Goal: Transaction & Acquisition: Book appointment/travel/reservation

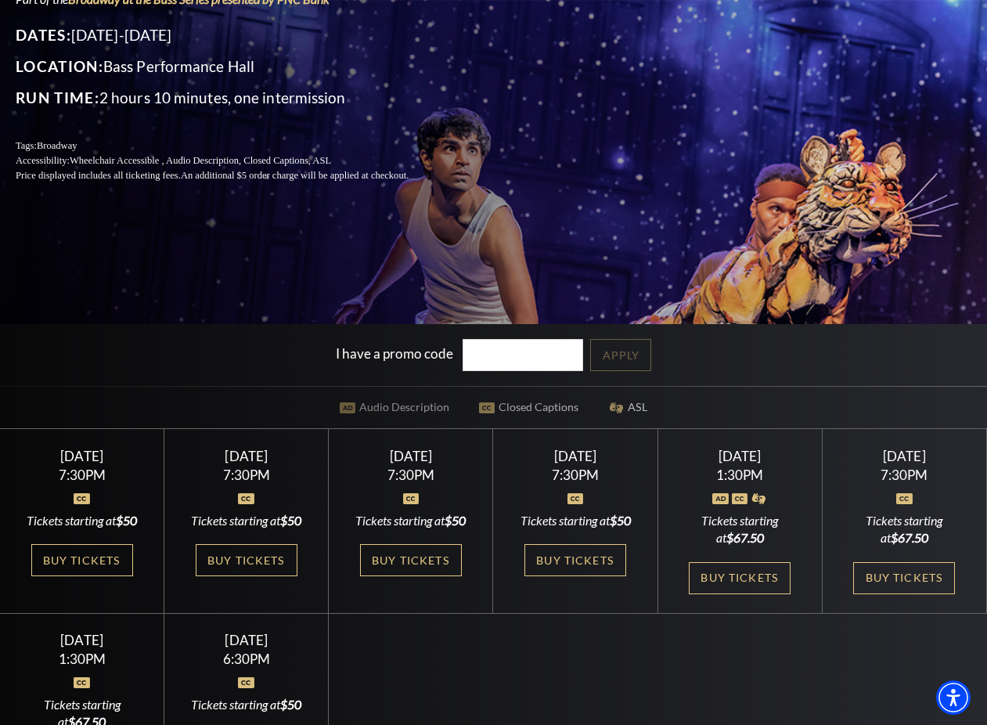
scroll to position [319, 0]
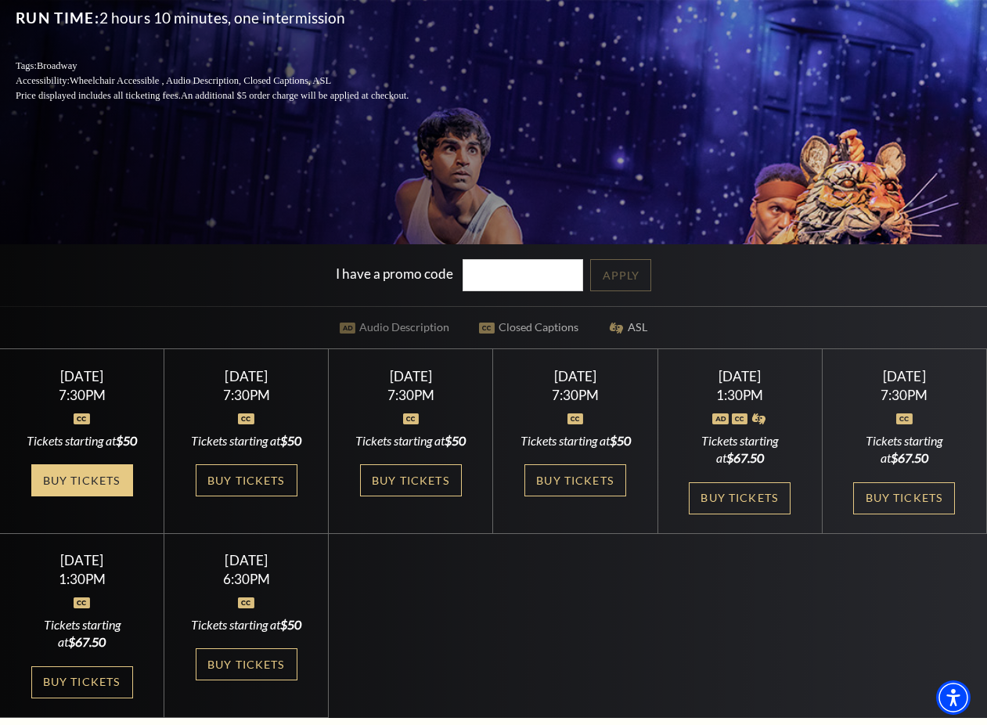
click at [99, 495] on link "Buy Tickets" at bounding box center [82, 480] width 102 height 32
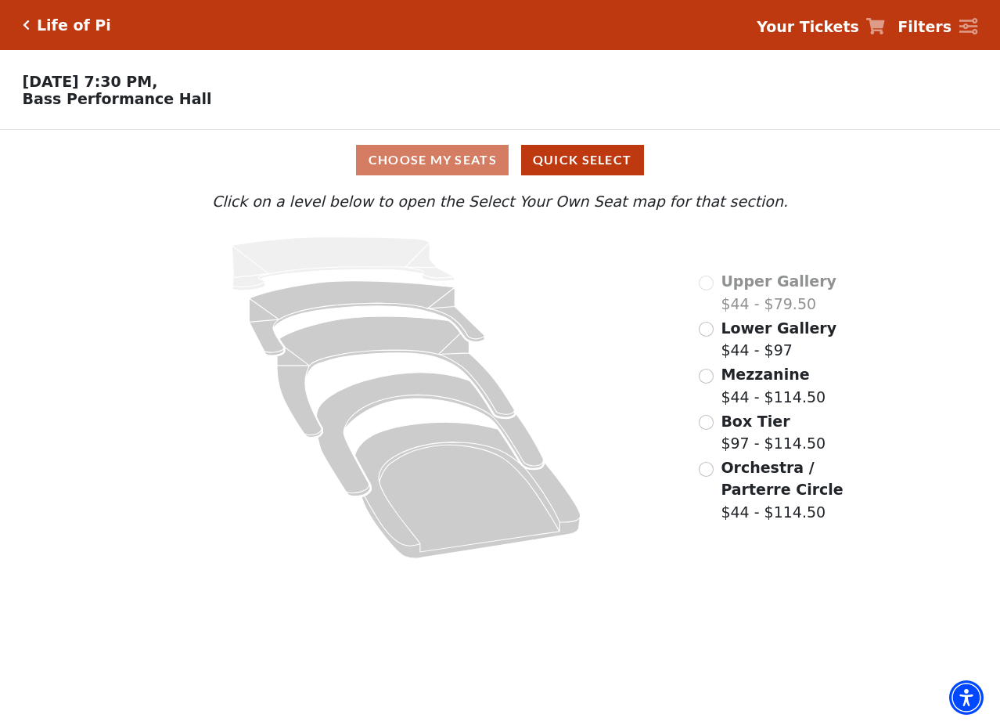
click at [749, 336] on span "Lower Gallery" at bounding box center [779, 327] width 116 height 17
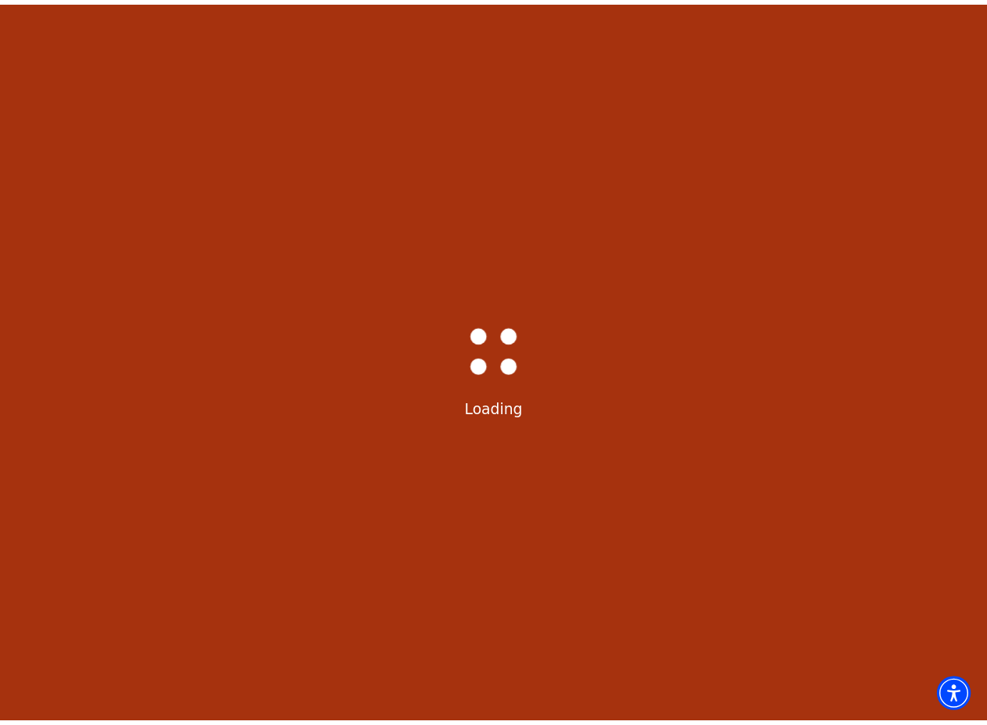
scroll to position [73, 0]
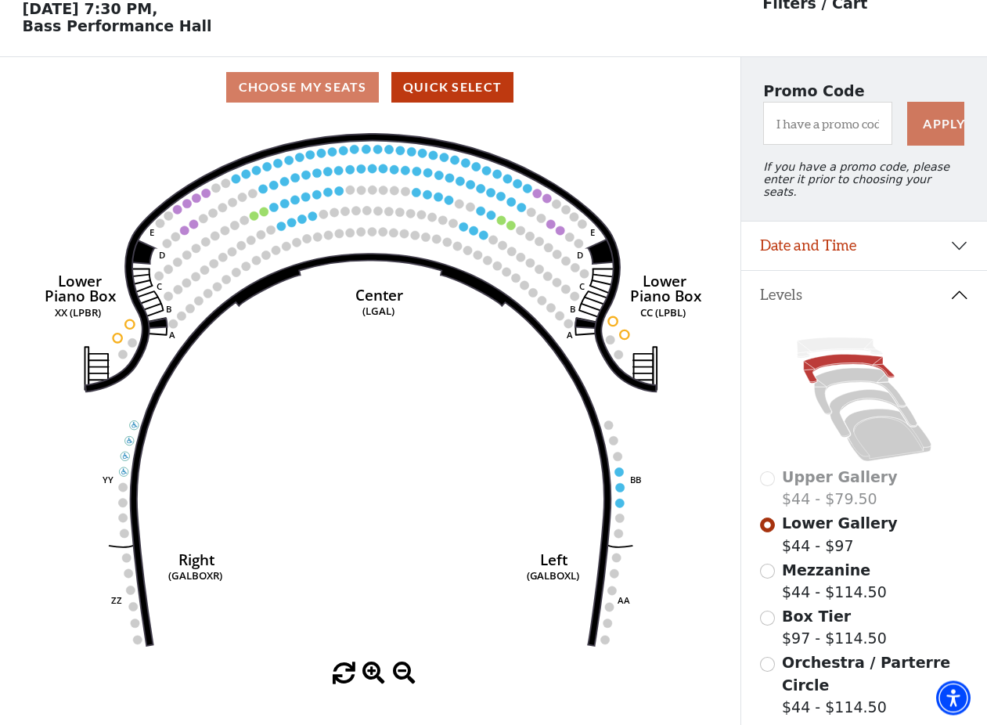
click at [401, 154] on circle at bounding box center [400, 150] width 9 height 9
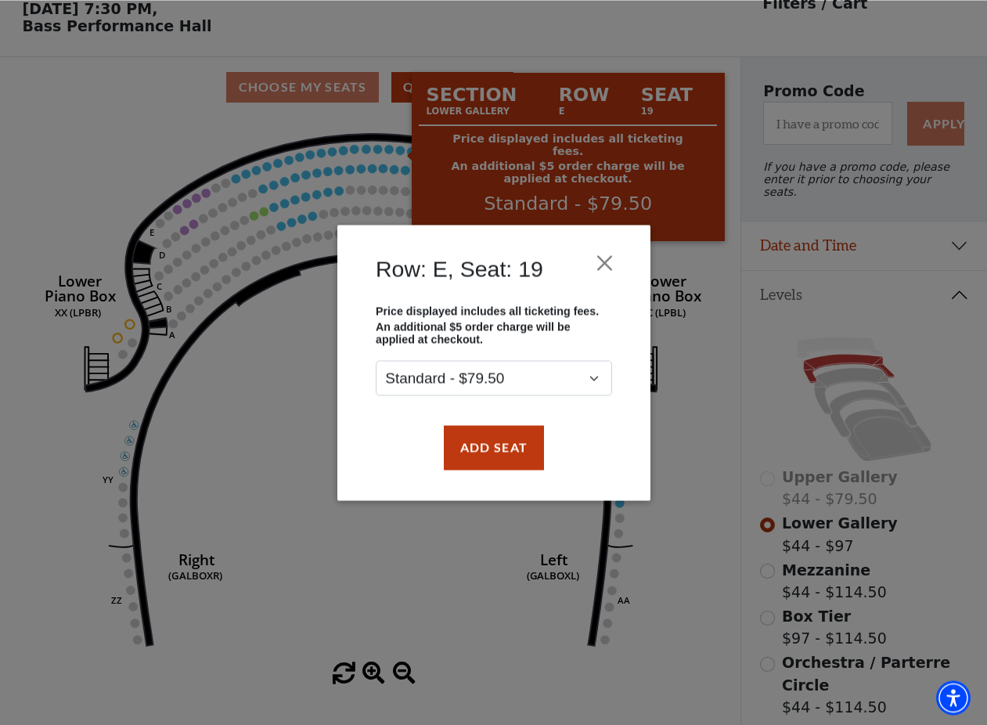
scroll to position [72, 0]
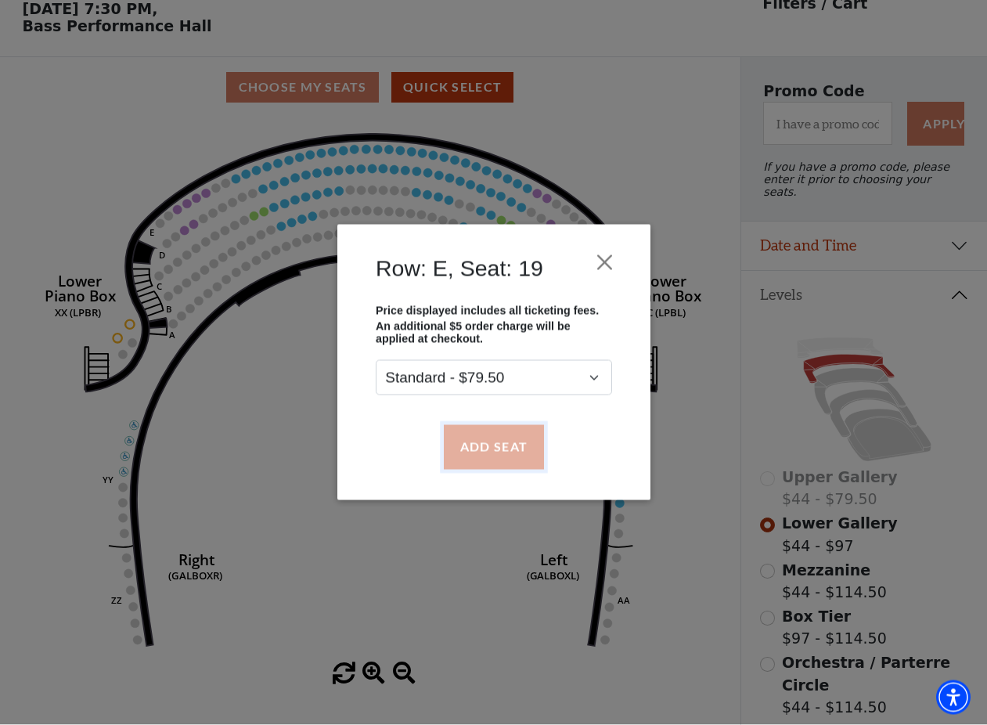
click at [484, 448] on button "Add Seat" at bounding box center [493, 447] width 100 height 44
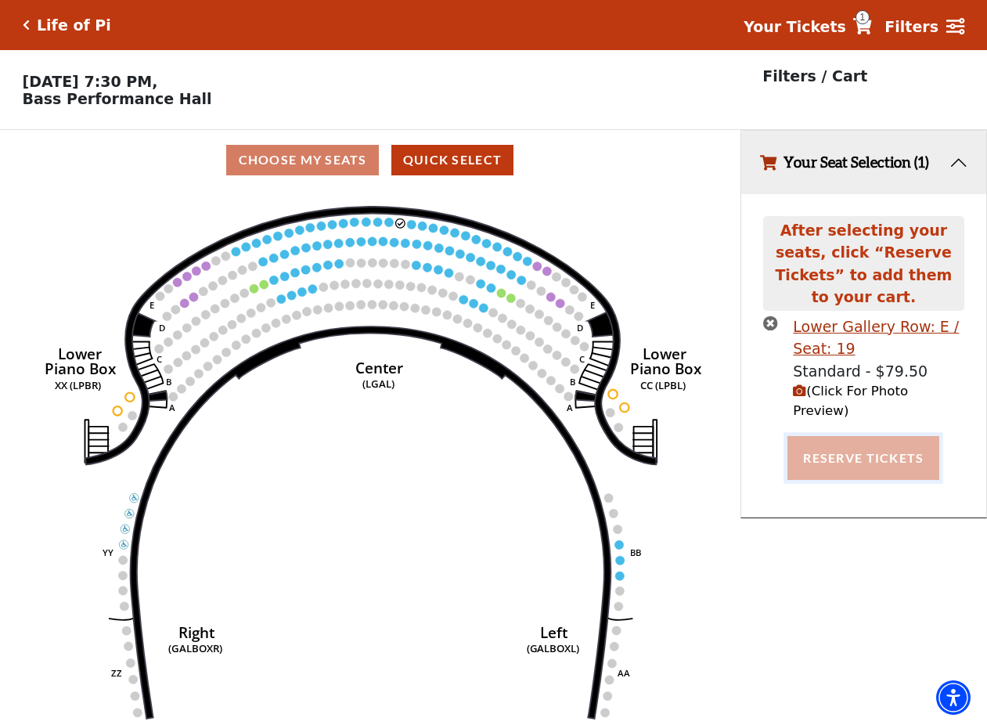
click at [842, 436] on button "Reserve Tickets" at bounding box center [863, 458] width 152 height 44
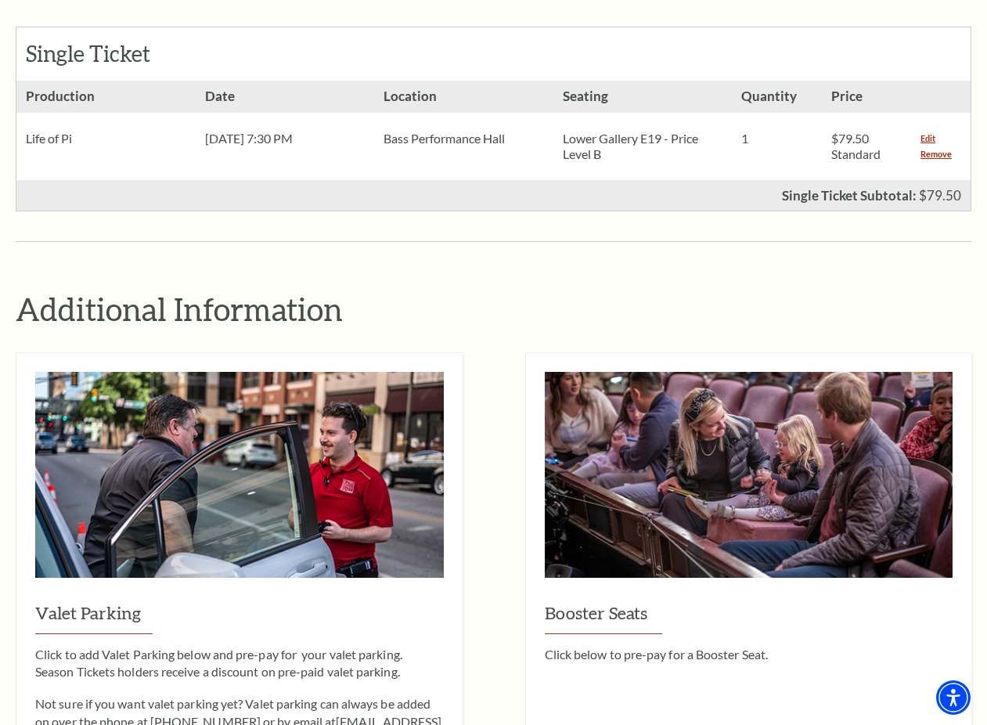
scroll to position [319, 0]
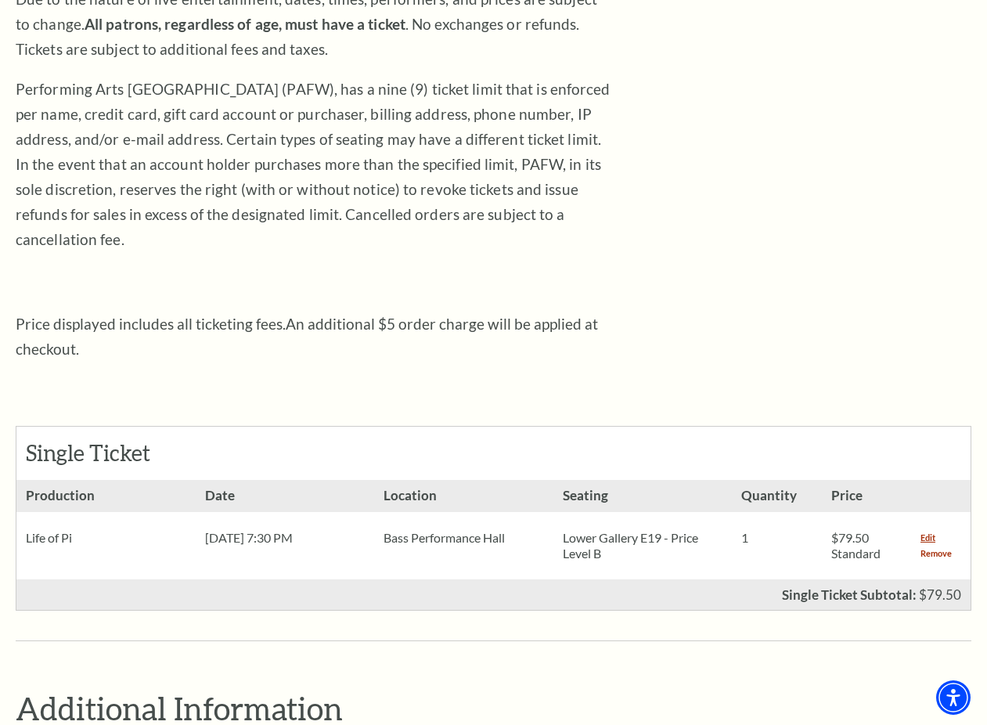
click at [941, 545] on link "Remove" at bounding box center [935, 553] width 31 height 16
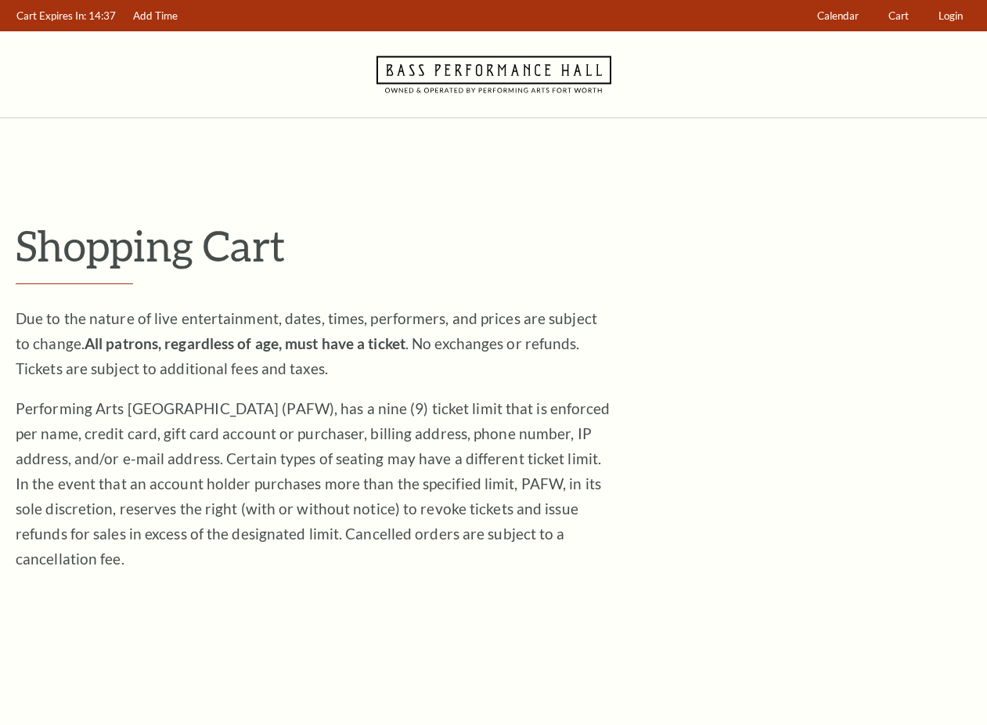
scroll to position [319, 0]
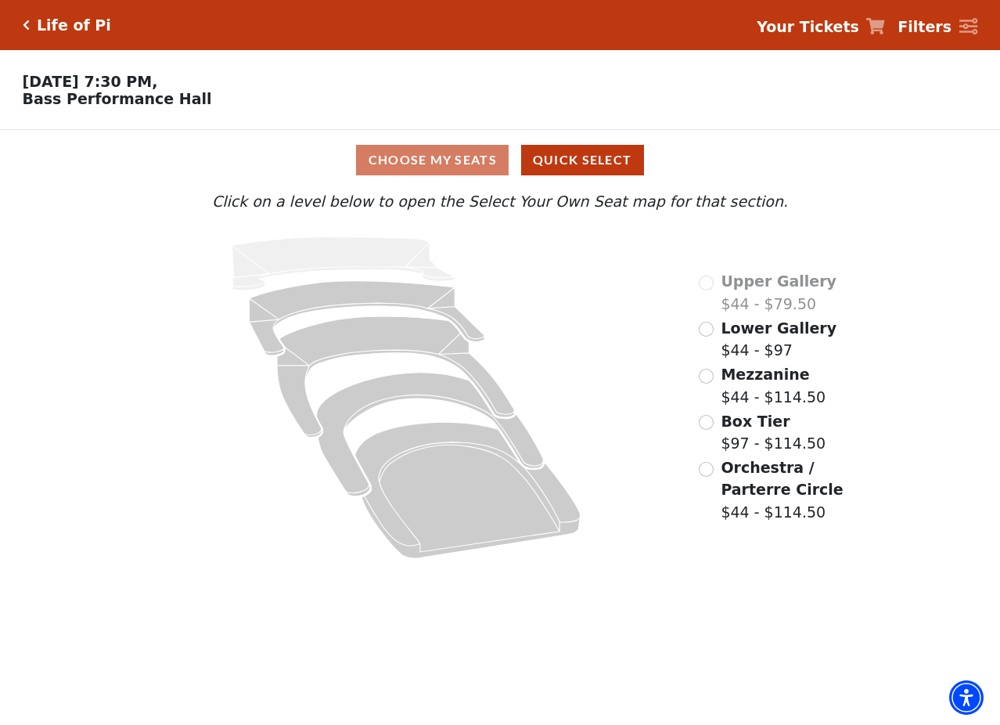
click at [764, 336] on span "Lower Gallery" at bounding box center [779, 327] width 116 height 17
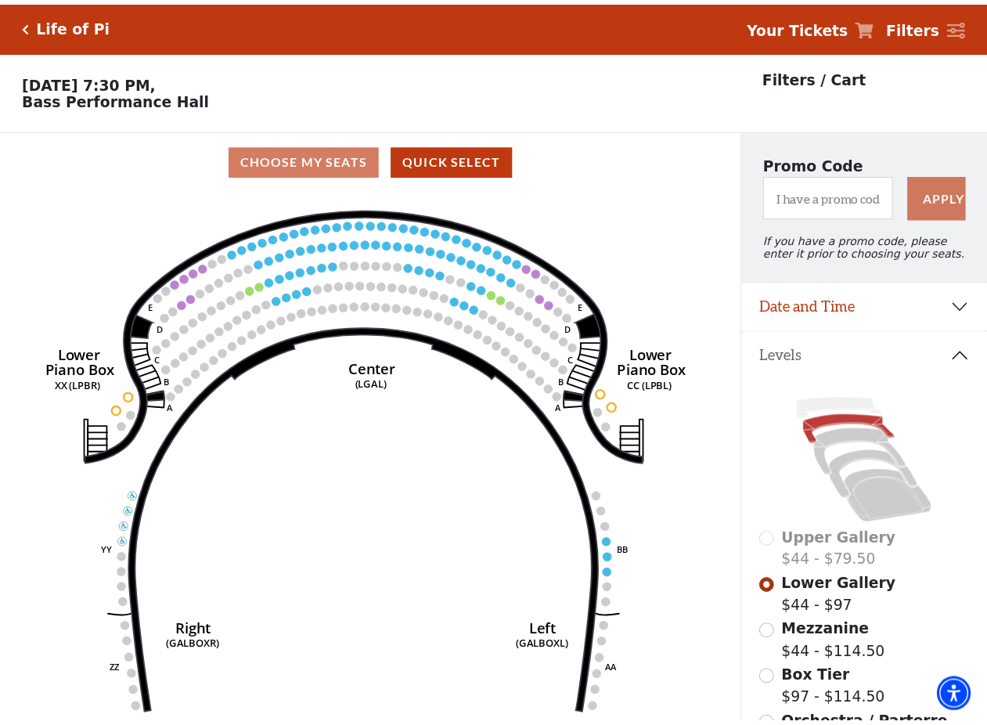
scroll to position [73, 0]
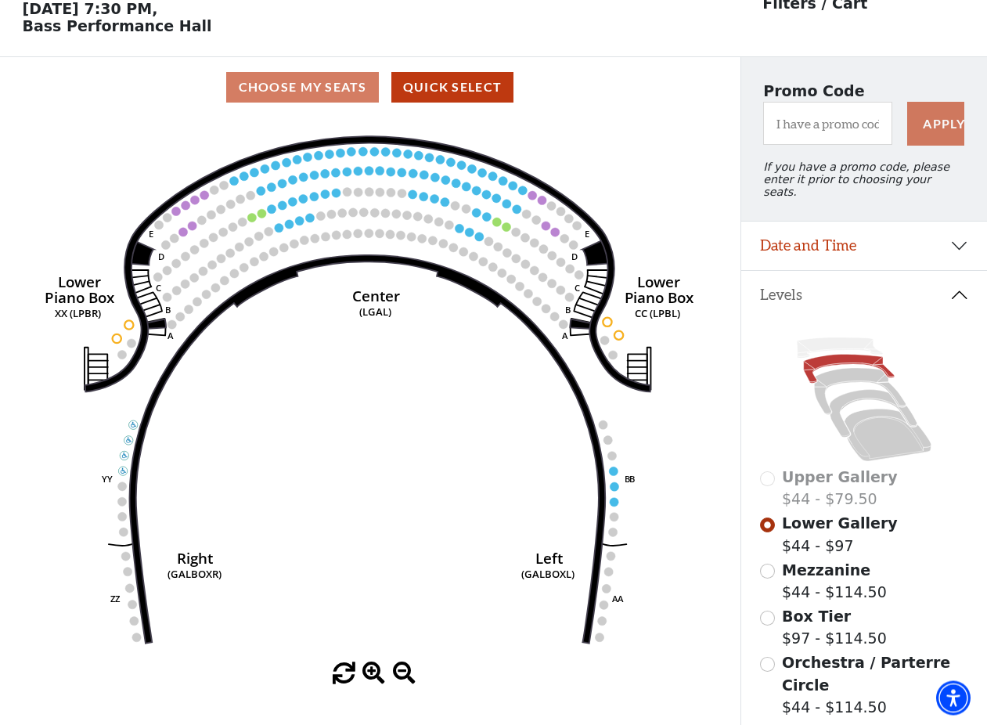
click at [415, 167] on icon "Right (GALBOXR) E D C B A E D C B A YY ZZ Left (GALBOXL) BB AA Center Lower Pia…" at bounding box center [370, 389] width 666 height 545
click at [907, 237] on button "Date and Time" at bounding box center [864, 246] width 246 height 49
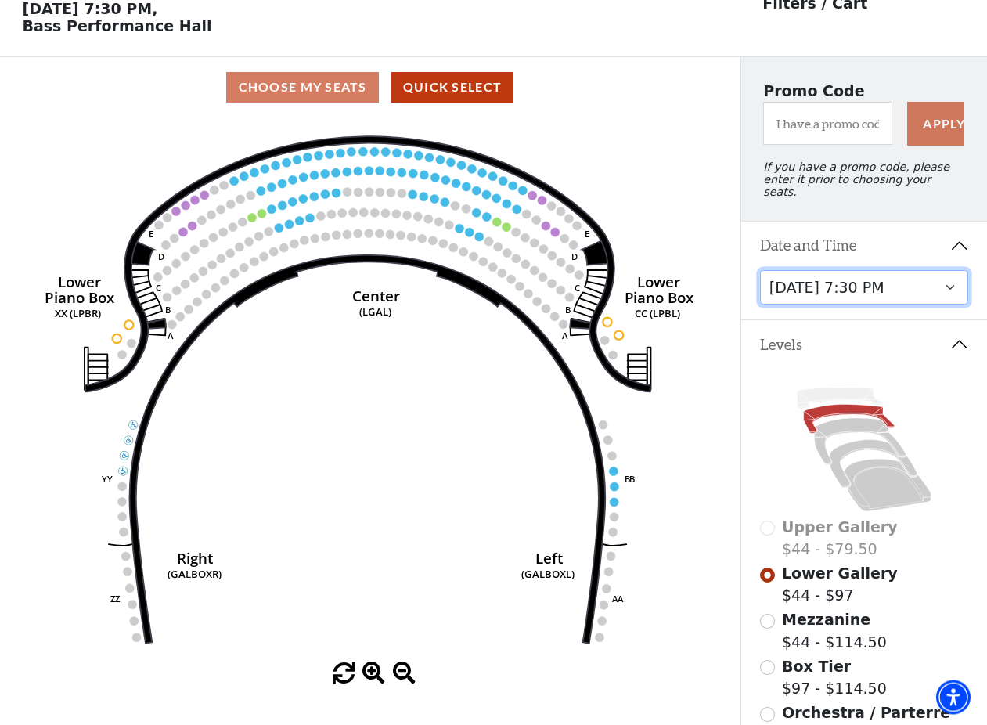
scroll to position [73, 0]
click at [760, 270] on select "[DATE] 7:30 PM [DATE] 7:30 PM [DATE] 7:30 PM [DATE] 7:30 PM [DATE] 1:30 PM [DAT…" at bounding box center [864, 287] width 209 height 35
click at [760, 271] on select "[DATE] 7:30 PM [DATE] 7:30 PM [DATE] 7:30 PM [DATE] 7:30 PM [DATE] 1:30 PM [DAT…" at bounding box center [864, 288] width 209 height 35
click option "[DATE] 7:30 PM" at bounding box center [0, 0] width 0 height 0
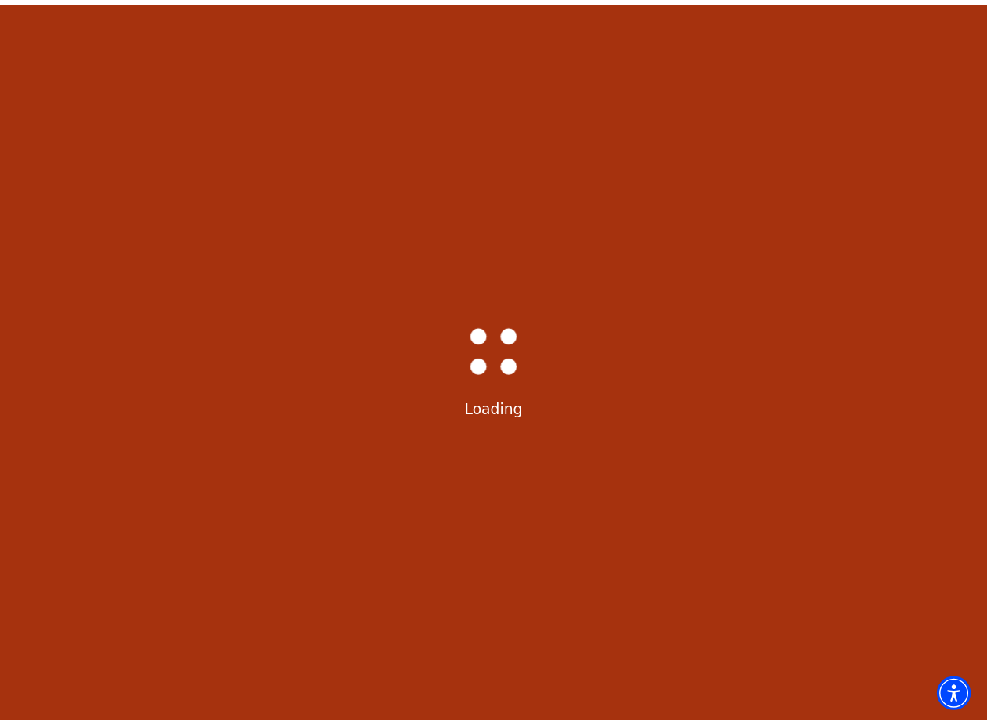
scroll to position [73, 0]
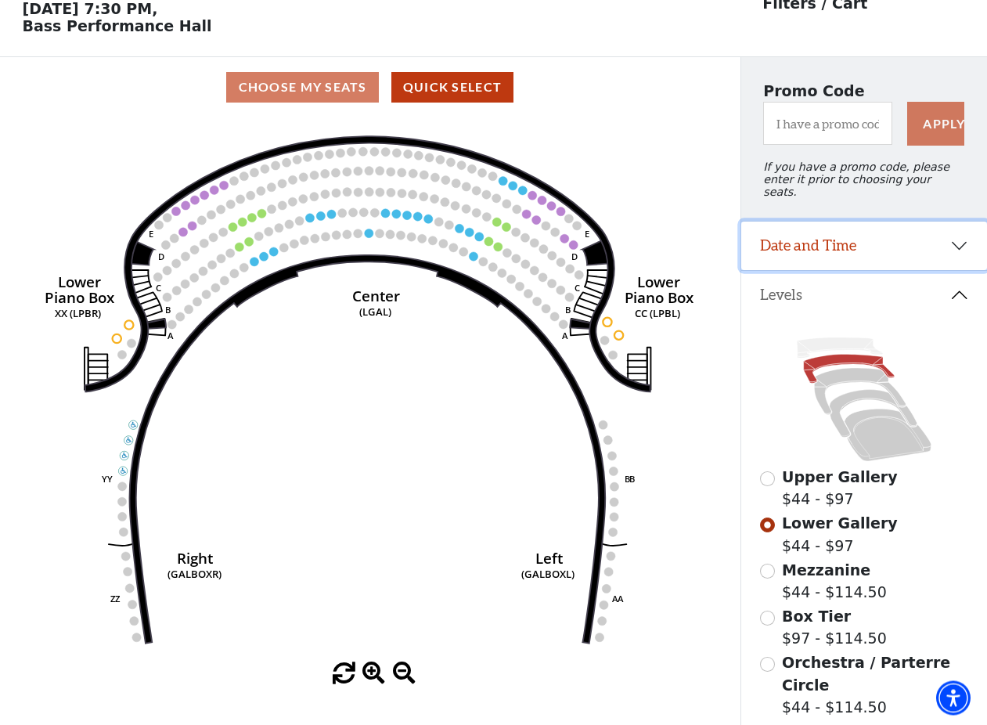
click at [837, 239] on button "Date and Time" at bounding box center [864, 245] width 246 height 49
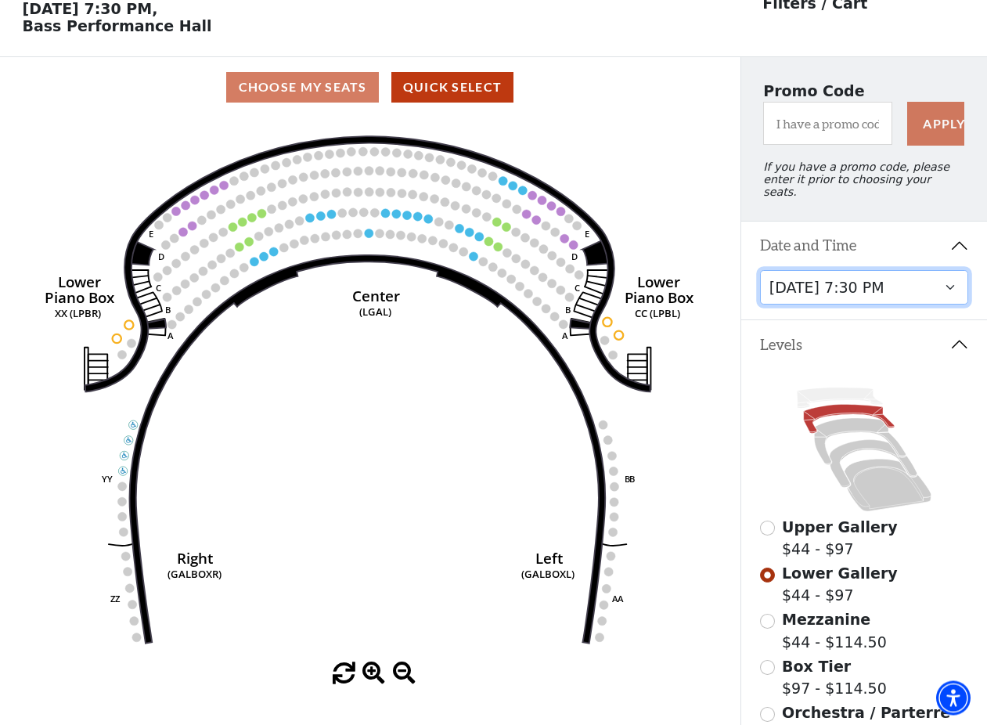
click at [760, 270] on select "[DATE] 7:30 PM [DATE] 7:30 PM [DATE] 7:30 PM [DATE] 7:30 PM [DATE] 1:30 PM [DAT…" at bounding box center [864, 287] width 209 height 35
click at [845, 286] on select "[DATE] 7:30 PM [DATE] 7:30 PM [DATE] 7:30 PM [DATE] 7:30 PM [DATE] 1:30 PM [DAT…" at bounding box center [864, 287] width 209 height 35
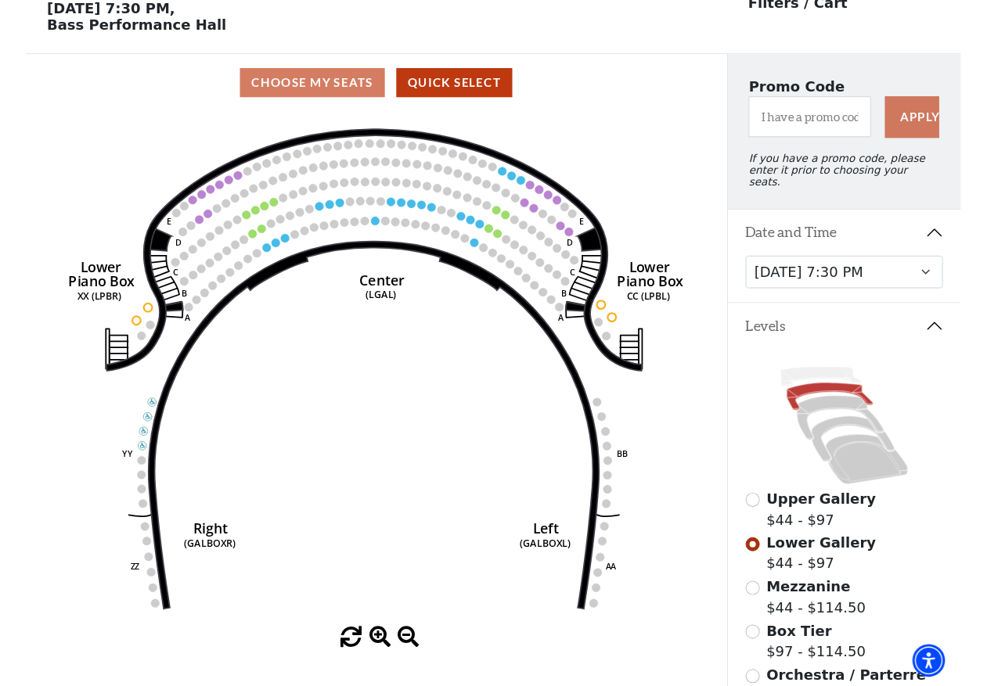
scroll to position [72, 0]
